Goal: Check status

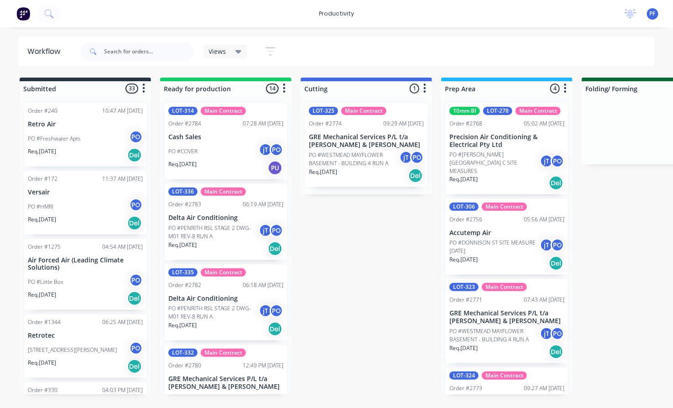
scroll to position [48, 0]
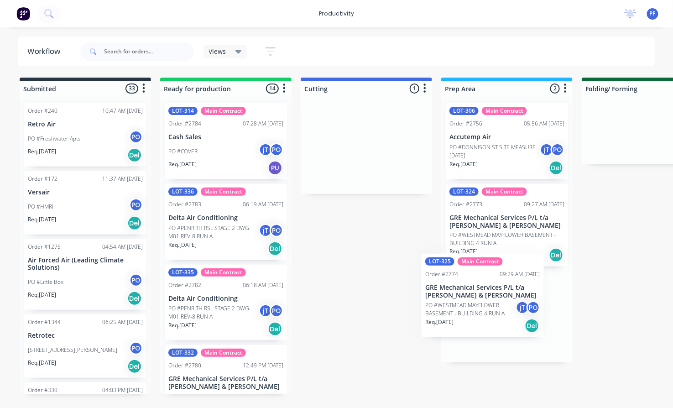
drag, startPoint x: 340, startPoint y: 157, endPoint x: 463, endPoint y: 318, distance: 203.5
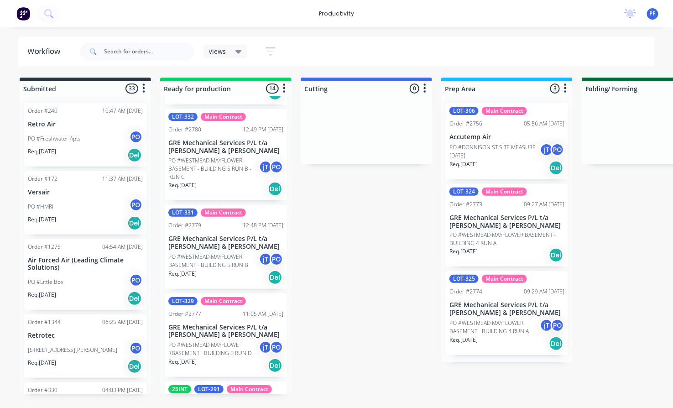
scroll to position [253, 0]
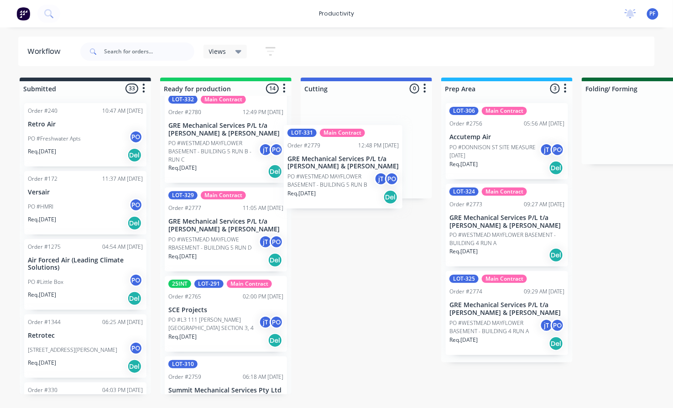
drag, startPoint x: 227, startPoint y: 242, endPoint x: 351, endPoint y: 168, distance: 144.4
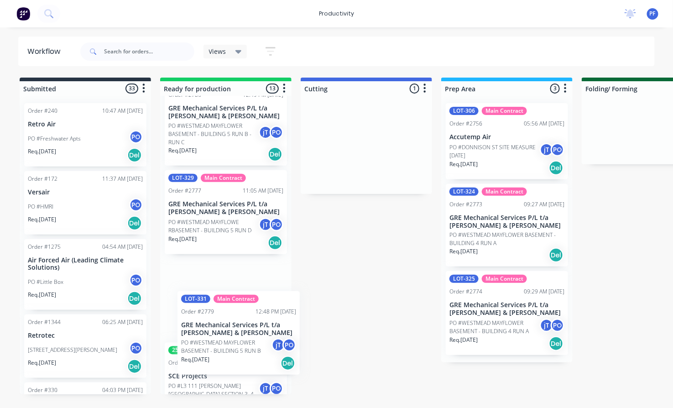
drag, startPoint x: 346, startPoint y: 152, endPoint x: 215, endPoint y: 343, distance: 231.5
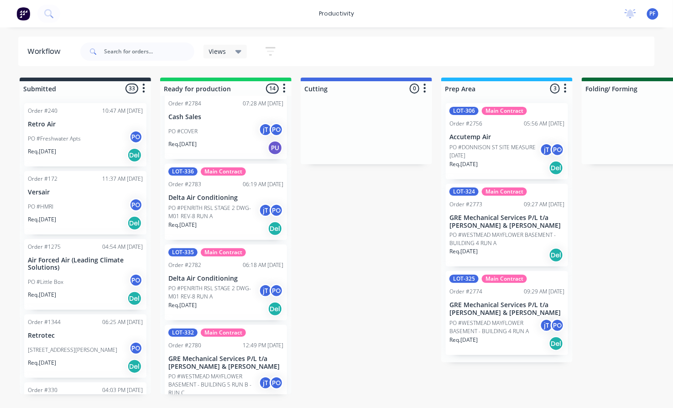
scroll to position [21, 0]
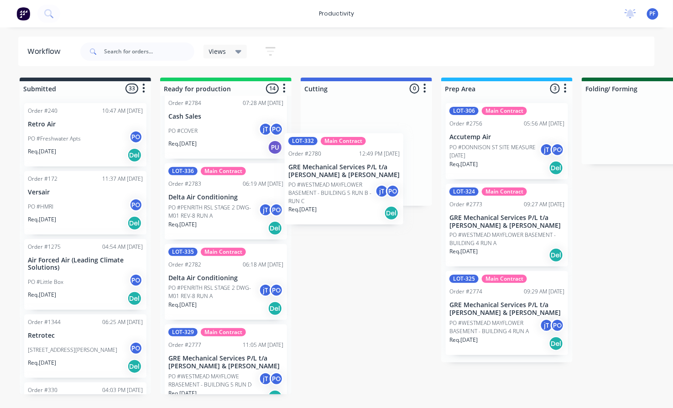
drag, startPoint x: 200, startPoint y: 367, endPoint x: 354, endPoint y: 144, distance: 270.7
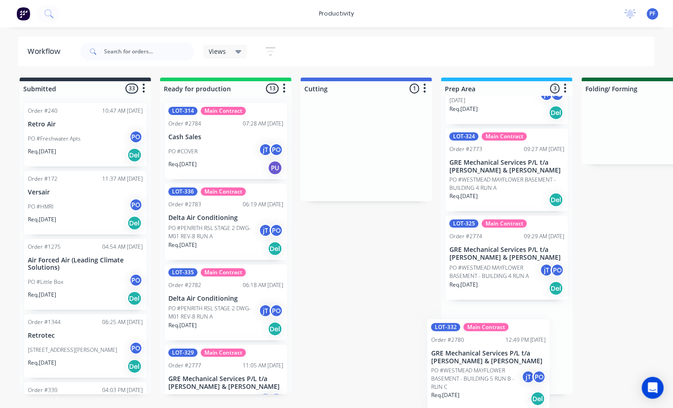
scroll to position [56, 0]
drag, startPoint x: 329, startPoint y: 147, endPoint x: 452, endPoint y: 354, distance: 240.1
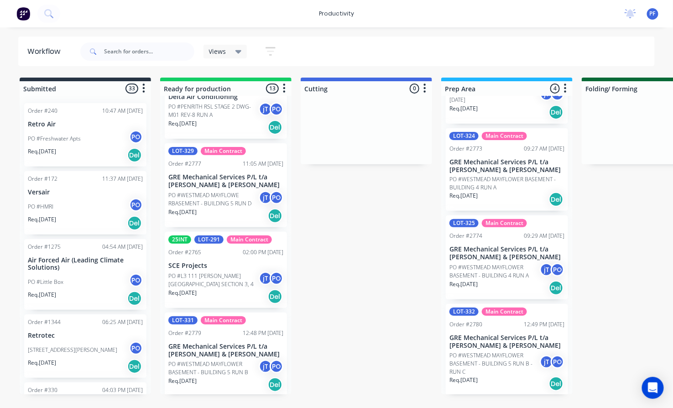
scroll to position [203, 0]
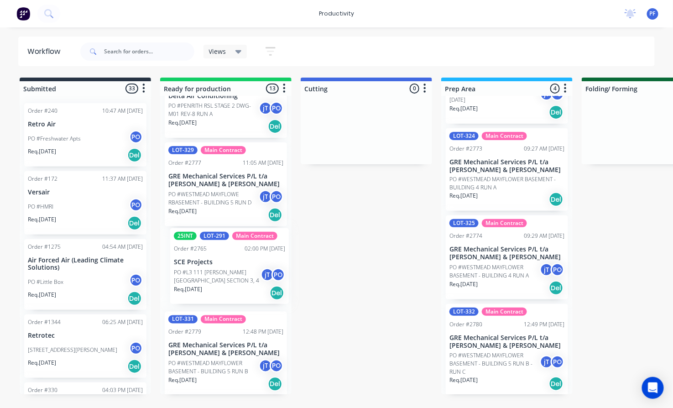
drag, startPoint x: 235, startPoint y: 256, endPoint x: 230, endPoint y: 281, distance: 25.6
click at [238, 254] on div "LOT-314 Main Contract Order #2784 07:28 AM [DATE] Cash Sales PO #COVER jT PO Re…" at bounding box center [225, 245] width 131 height 299
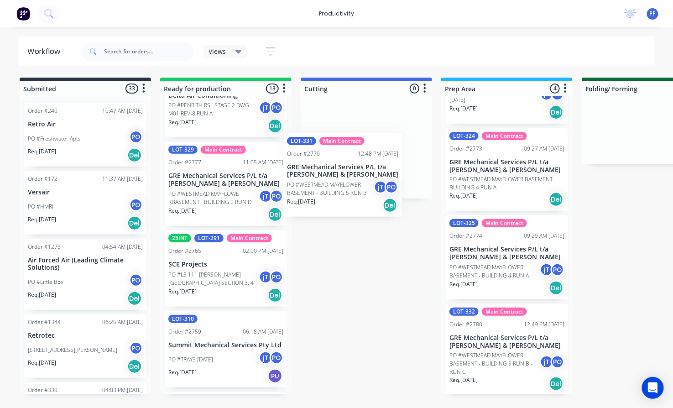
drag, startPoint x: 226, startPoint y: 340, endPoint x: 353, endPoint y: 151, distance: 227.5
